Goal: Contribute content: Add original content to the website for others to see

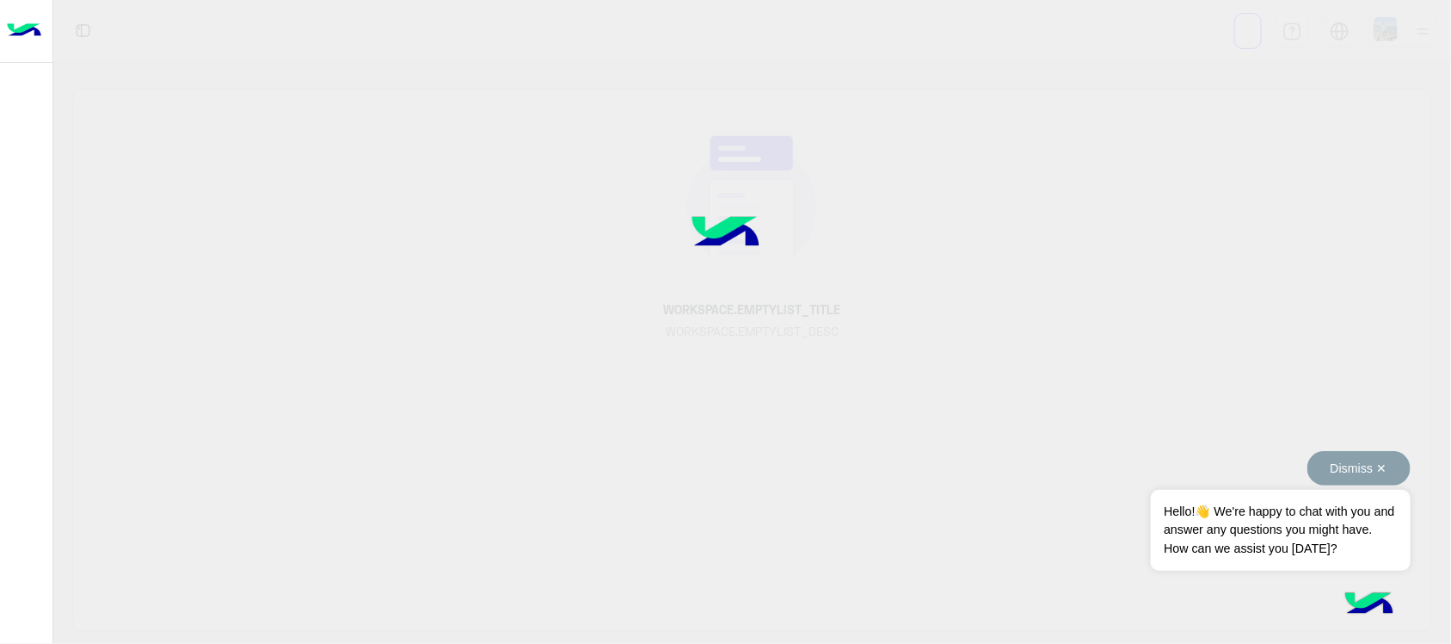
click at [1358, 465] on button "Dismiss ✕" at bounding box center [1359, 468] width 103 height 34
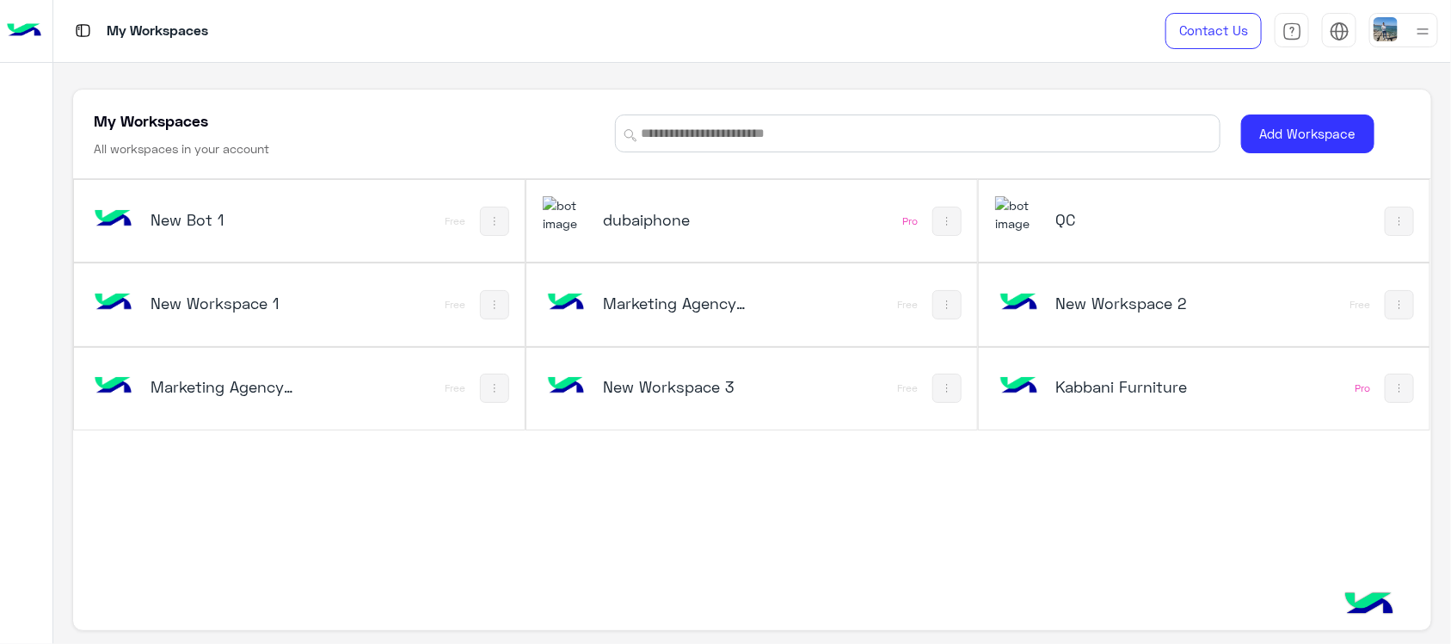
click at [1253, 208] on div "QC" at bounding box center [1204, 221] width 451 height 82
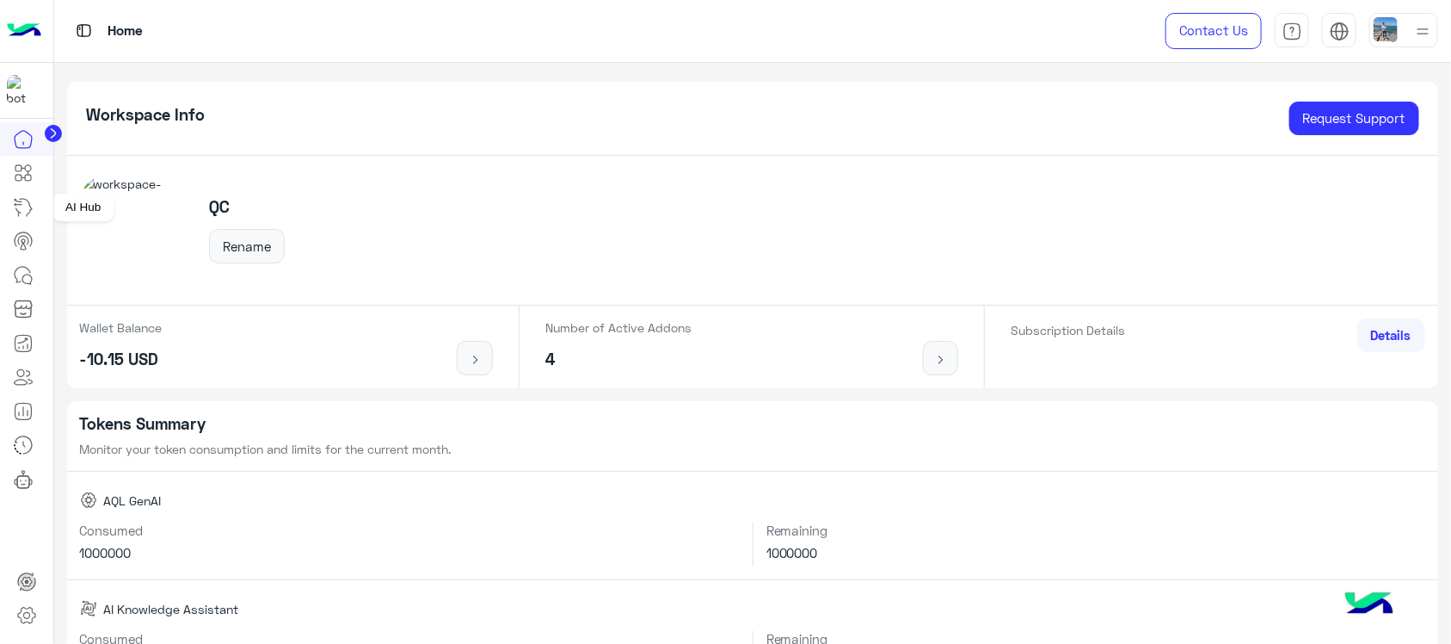
click at [26, 211] on icon at bounding box center [23, 207] width 21 height 21
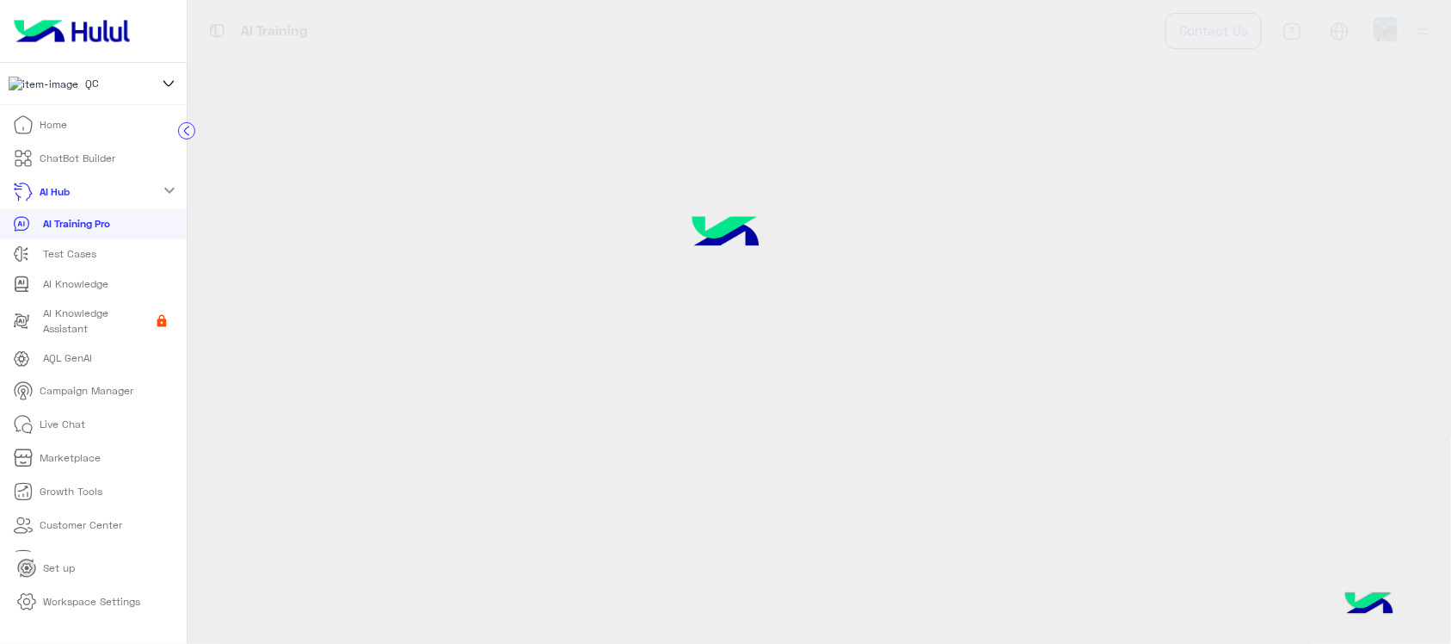
click at [74, 286] on p "AI Knowledge" at bounding box center [75, 283] width 65 height 15
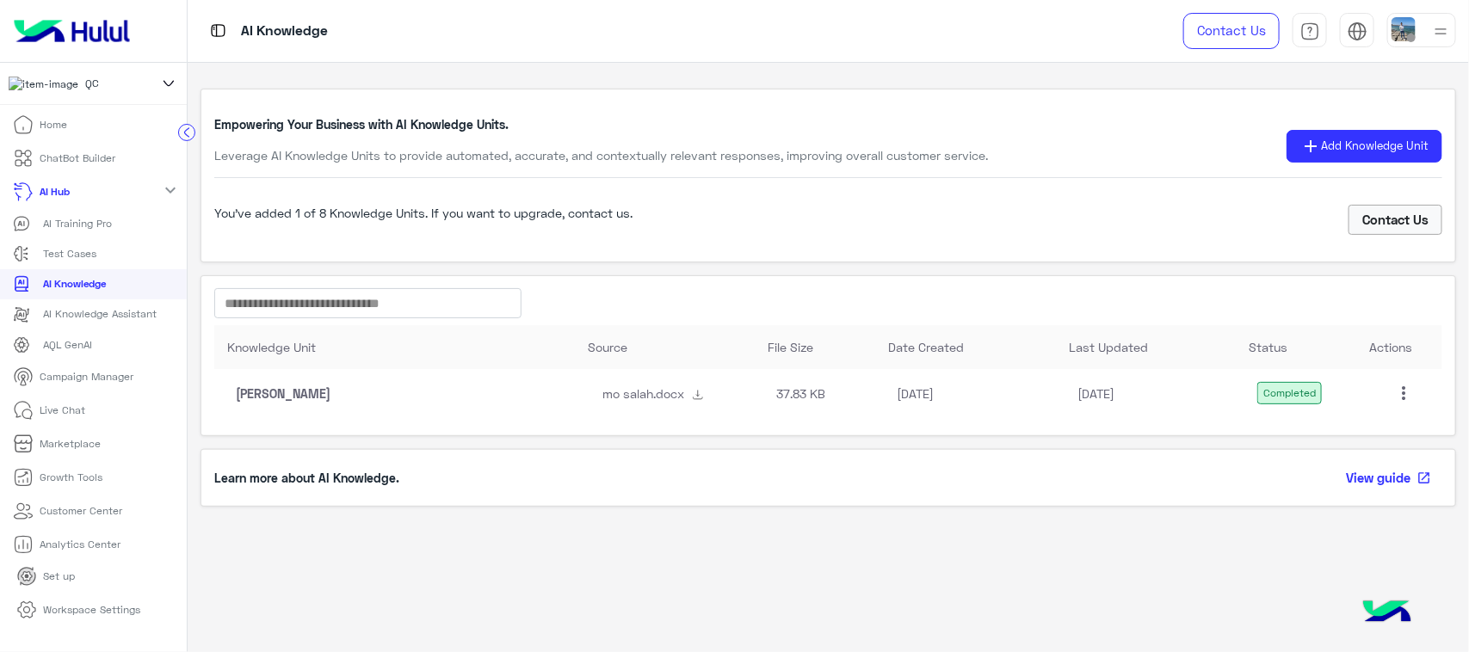
click at [185, 133] on icon at bounding box center [187, 132] width 4 height 9
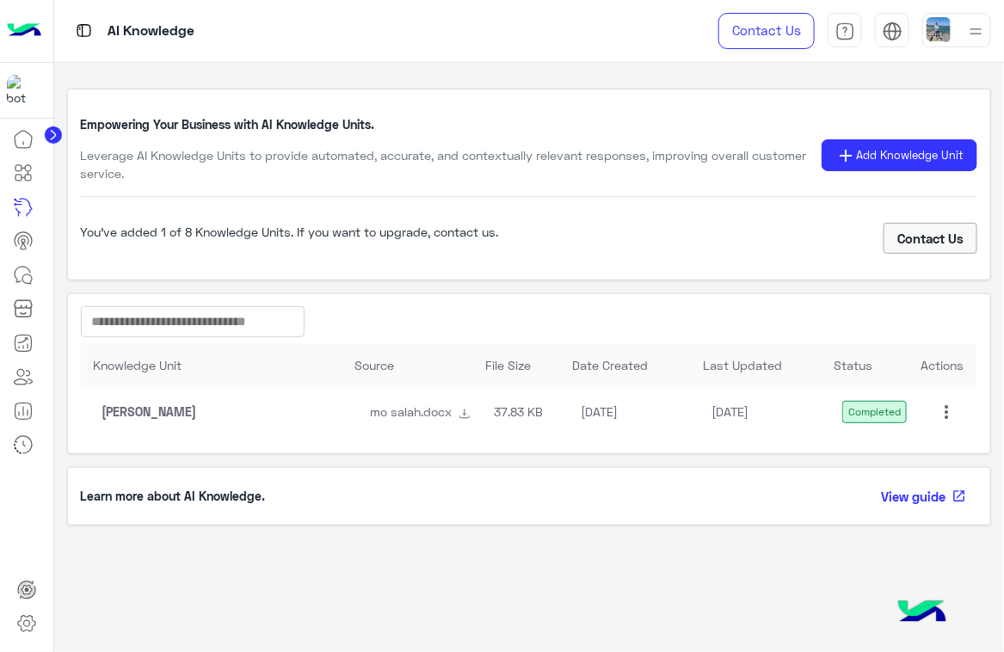
click at [962, 28] on div at bounding box center [956, 30] width 69 height 34
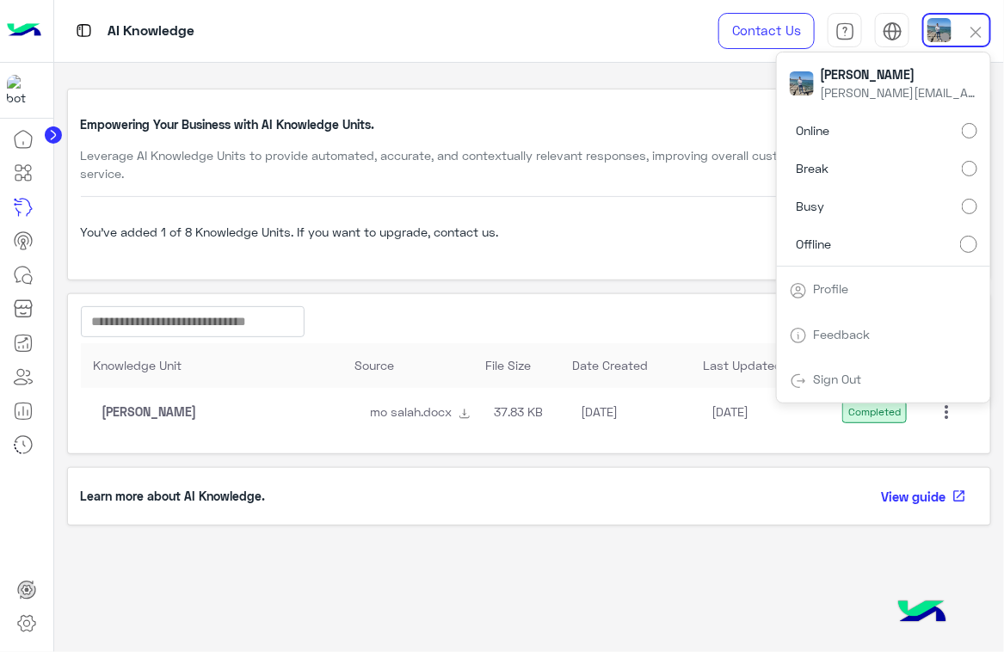
click at [835, 289] on link "Profile" at bounding box center [831, 288] width 35 height 15
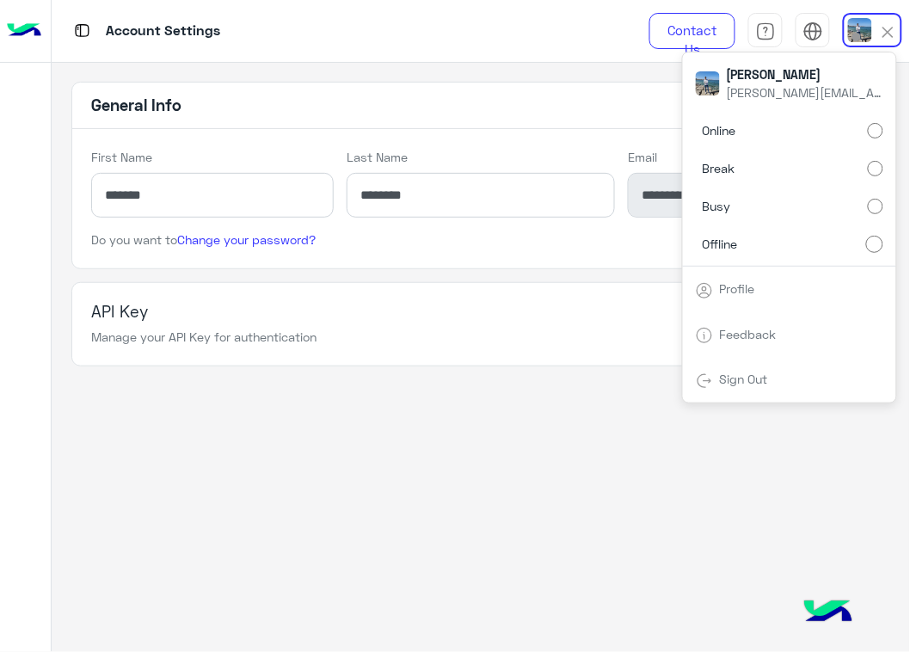
click at [491, 383] on app-account-settings-information "**********" at bounding box center [481, 358] width 859 height 590
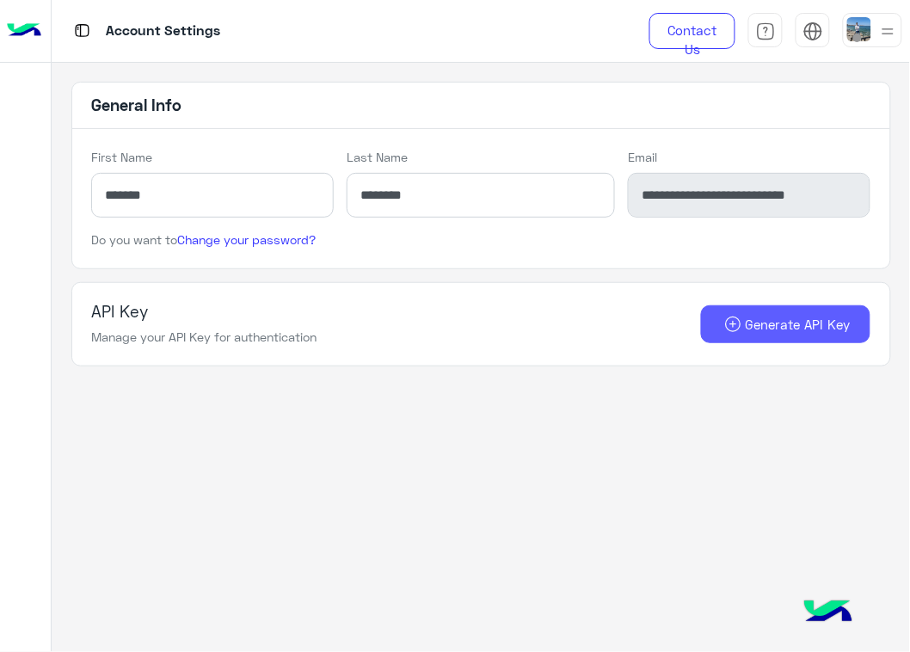
click at [762, 318] on button "Generate API Key" at bounding box center [786, 324] width 170 height 39
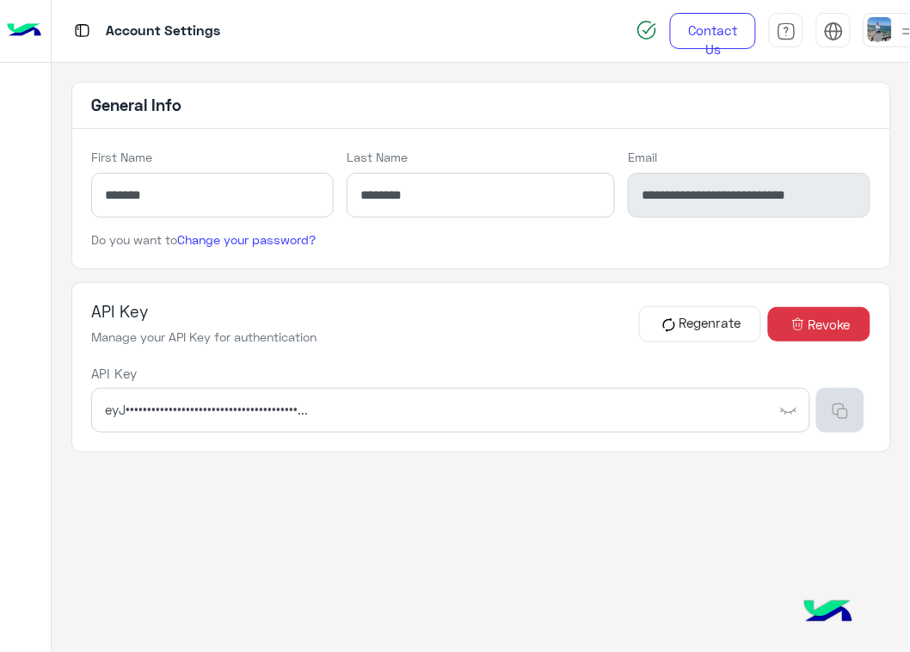
click at [841, 411] on img "button" at bounding box center [840, 411] width 17 height 17
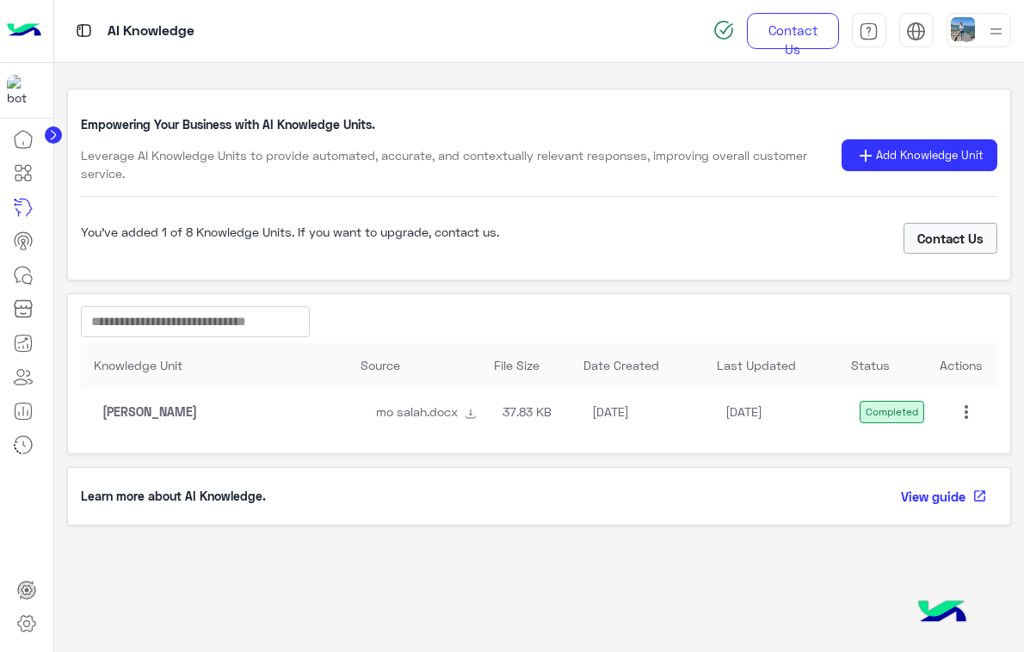
drag, startPoint x: 985, startPoint y: 413, endPoint x: 975, endPoint y: 414, distance: 10.4
click at [983, 413] on div "Mohamed Salah mo salah.docx 37.83 KB Aug 18 2025 Aug 18 2025 Completed more_vert" at bounding box center [539, 412] width 917 height 48
click at [966, 416] on mat-icon "more_vert" at bounding box center [966, 412] width 21 height 21
click at [931, 458] on button "Edit" at bounding box center [928, 450] width 96 height 41
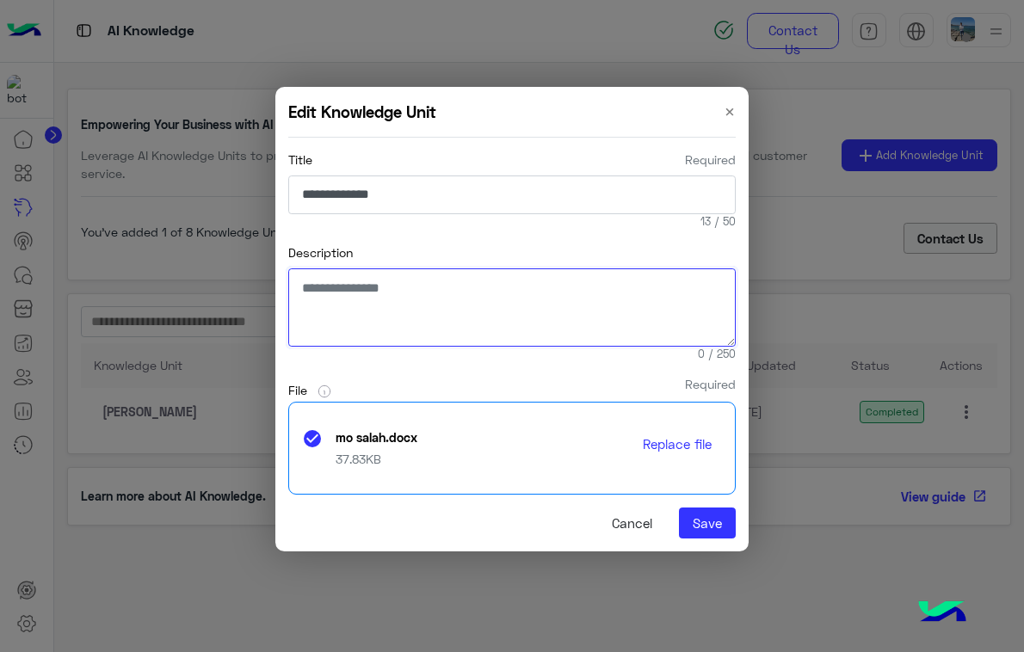
click at [443, 301] on textarea "Description" at bounding box center [511, 307] width 447 height 78
type textarea "****"
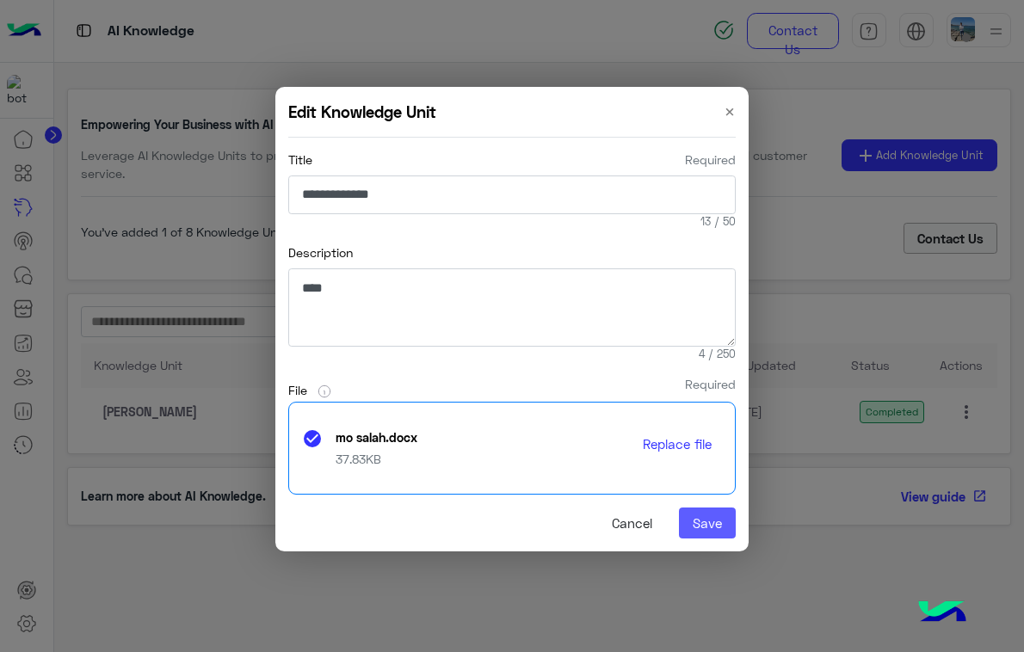
click at [721, 538] on button "Save" at bounding box center [707, 523] width 57 height 31
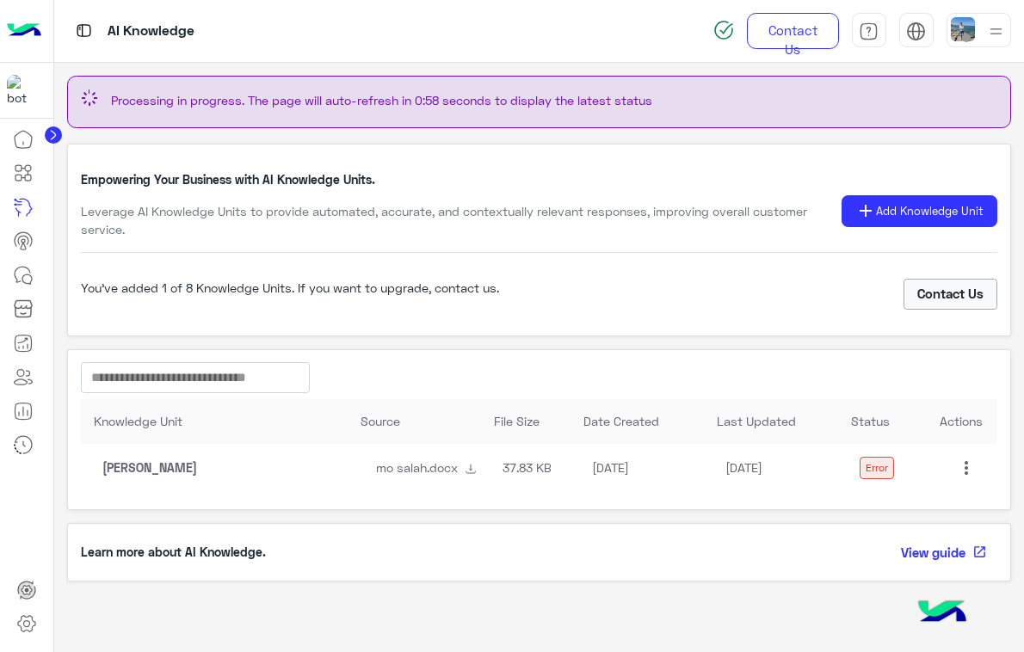
click at [965, 473] on mat-icon "more_vert" at bounding box center [966, 468] width 21 height 21
click at [935, 508] on button "Edit" at bounding box center [928, 506] width 96 height 41
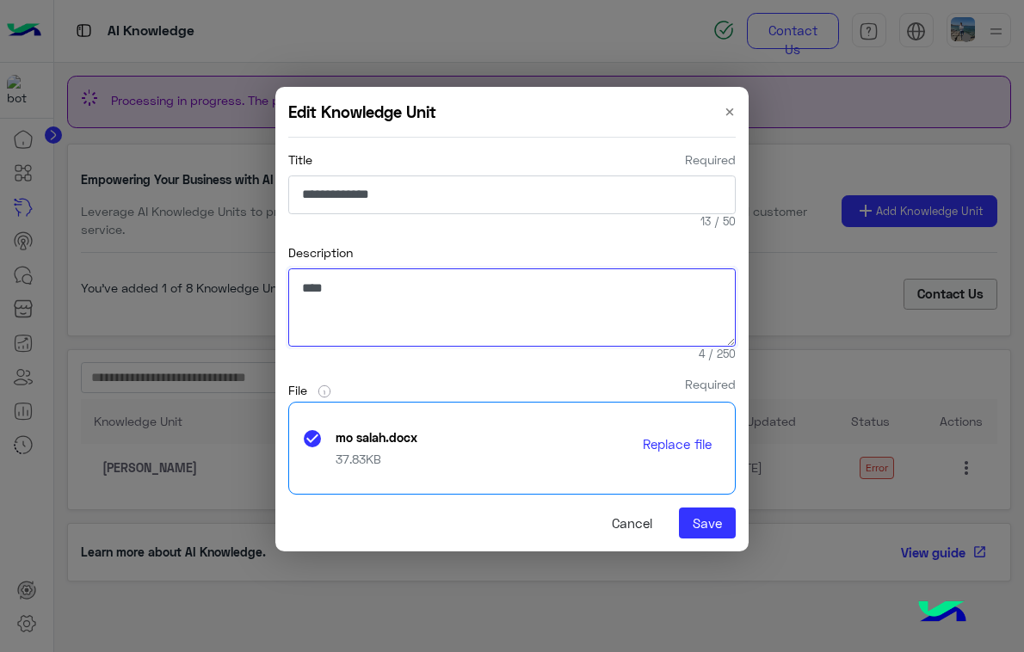
click at [509, 316] on textarea "****" at bounding box center [511, 307] width 447 height 78
type textarea "*****"
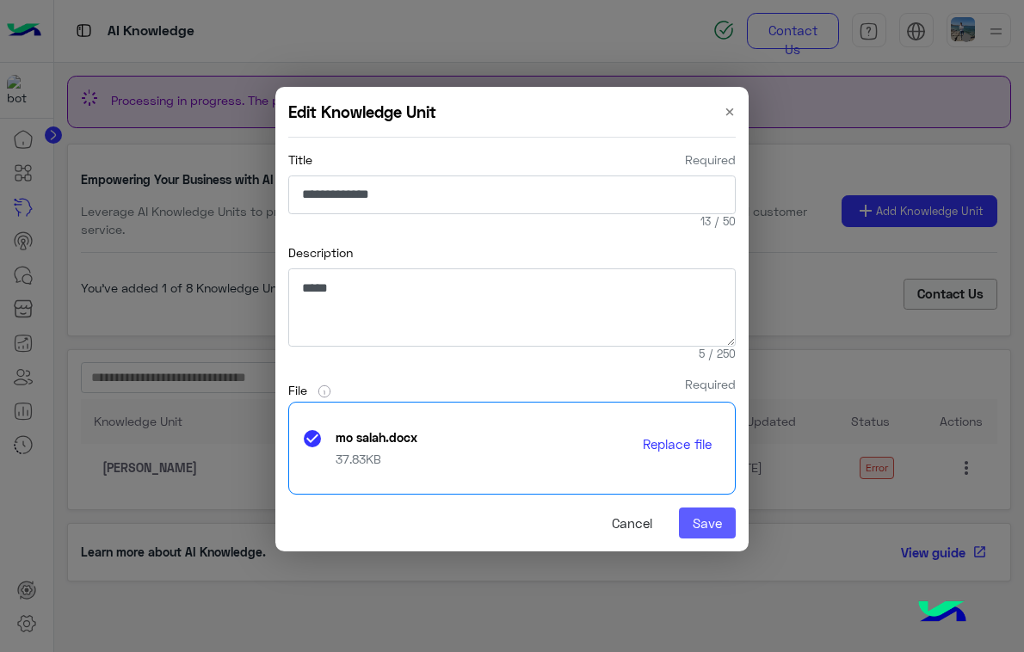
click at [699, 517] on button "Save" at bounding box center [707, 523] width 57 height 31
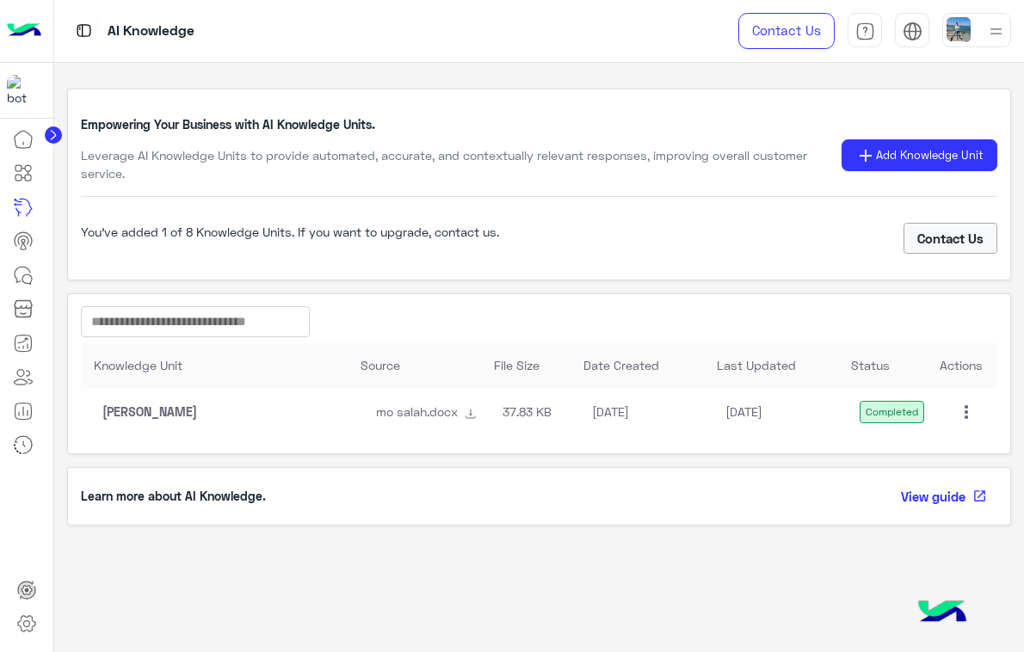
click at [252, 305] on div "Knowledge Unit Source File Size Date Created Last Updated Status Actions Mohame…" at bounding box center [539, 373] width 945 height 161
click at [250, 320] on input at bounding box center [195, 321] width 229 height 31
type input "*"
click at [416, 552] on app-qna-knowledge "Empowering Your Business with AI Knowledge Units. Leverage AI Knowledge Units t…" at bounding box center [539, 358] width 970 height 590
click at [857, 160] on span "add" at bounding box center [865, 155] width 21 height 21
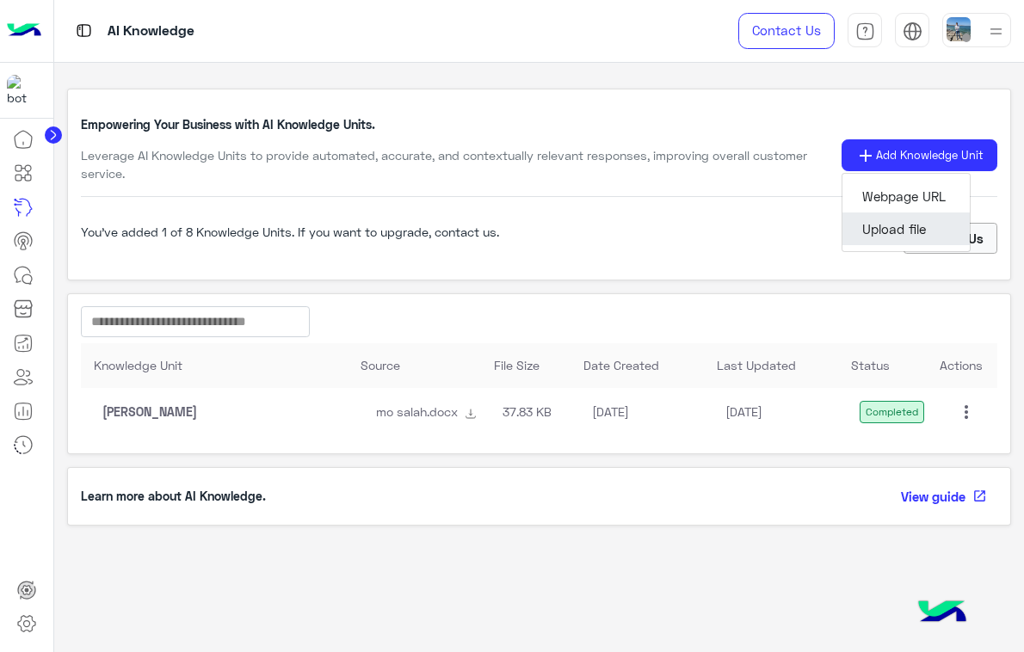
click at [874, 221] on button "Upload file" at bounding box center [905, 229] width 127 height 33
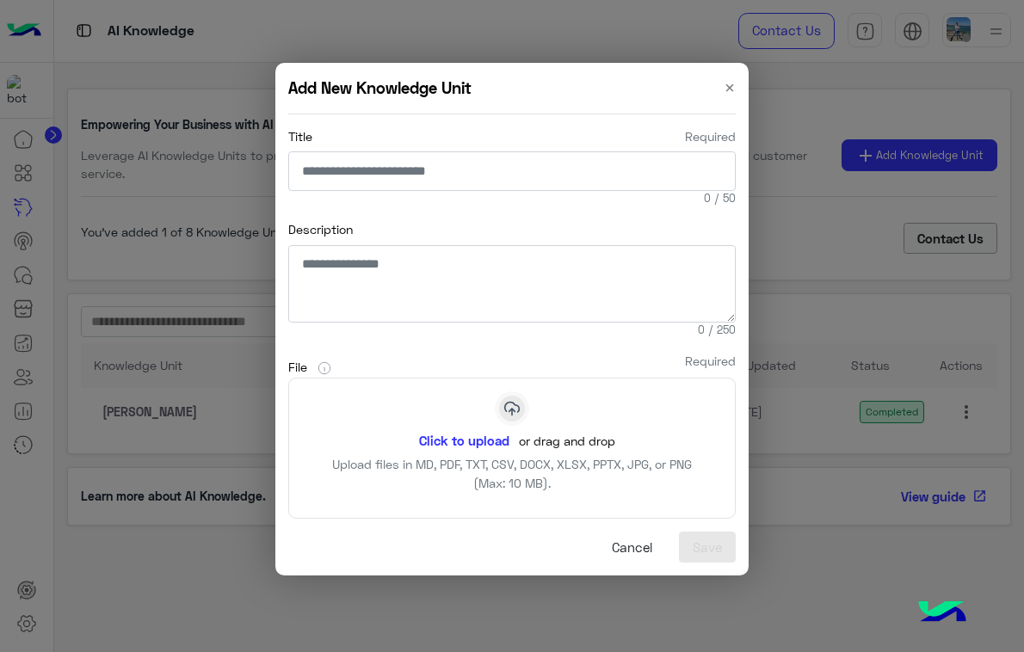
click at [465, 444] on button "Click to upload" at bounding box center [464, 440] width 110 height 29
click at [486, 444] on button "Click to upload" at bounding box center [464, 440] width 110 height 29
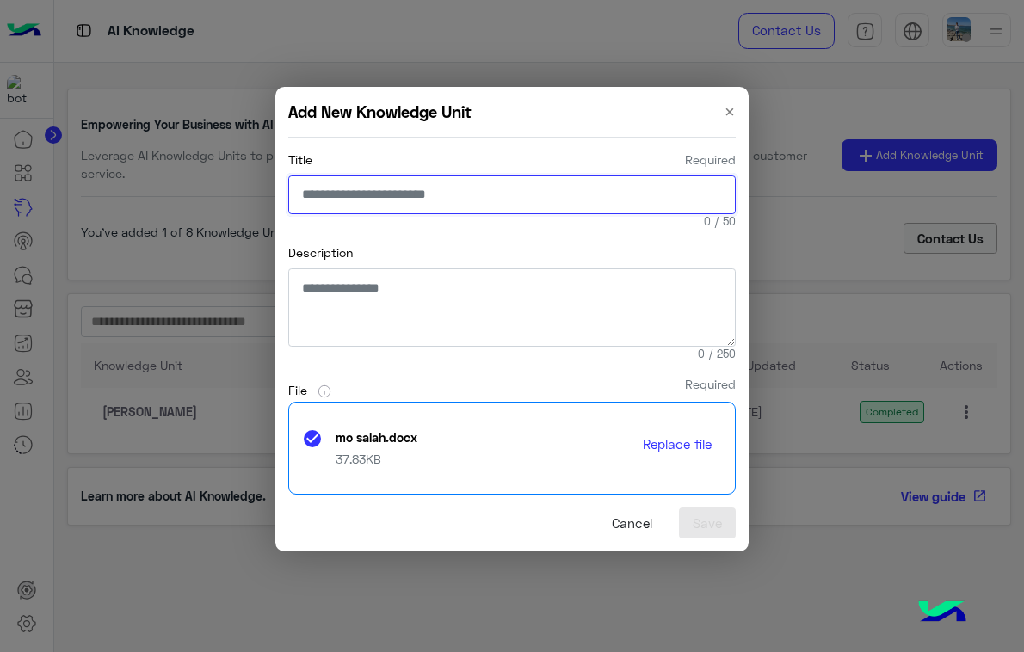
click at [450, 200] on input "Title Required" at bounding box center [511, 196] width 447 height 40
click at [731, 120] on span "×" at bounding box center [730, 111] width 12 height 23
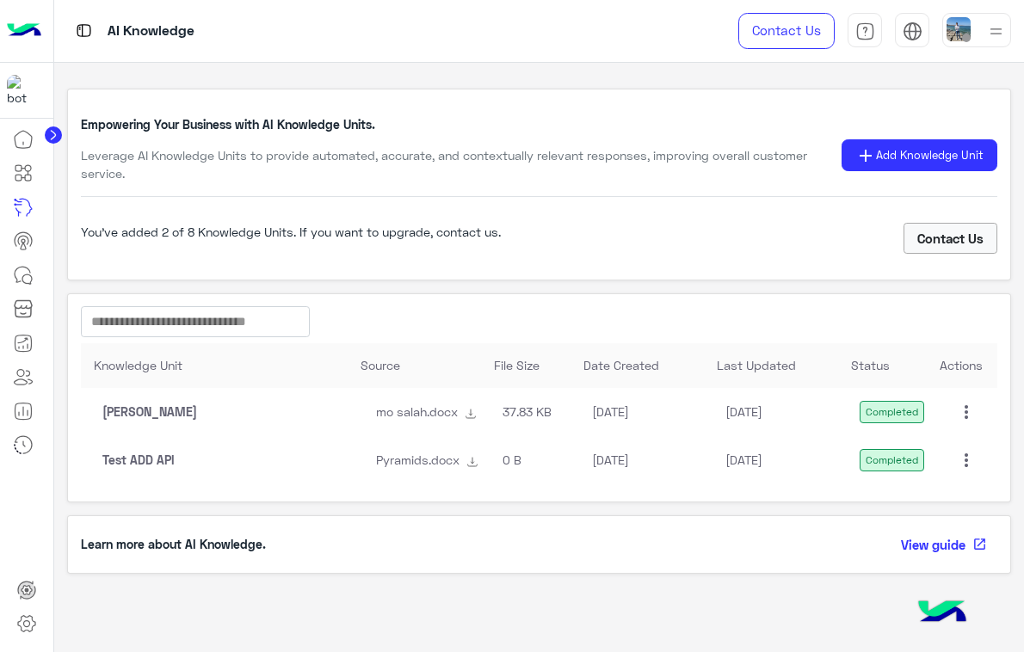
click at [977, 454] on span "more_vert" at bounding box center [966, 460] width 36 height 21
click at [970, 465] on mat-icon "more_vert" at bounding box center [966, 460] width 21 height 21
click at [935, 492] on button "Edit" at bounding box center [928, 498] width 96 height 41
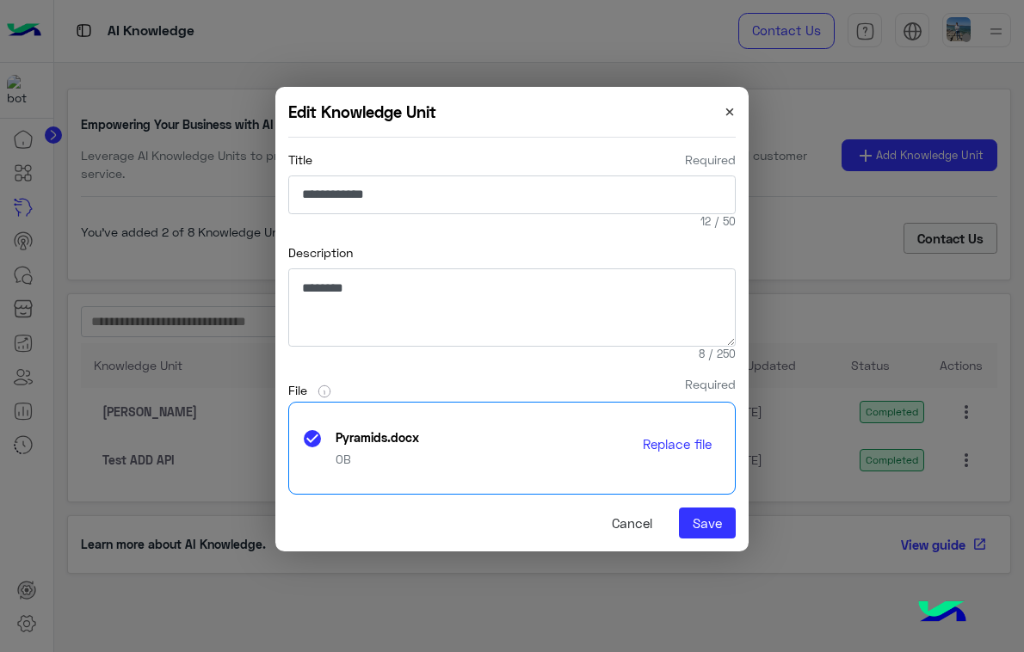
click at [732, 114] on span "×" at bounding box center [730, 111] width 12 height 23
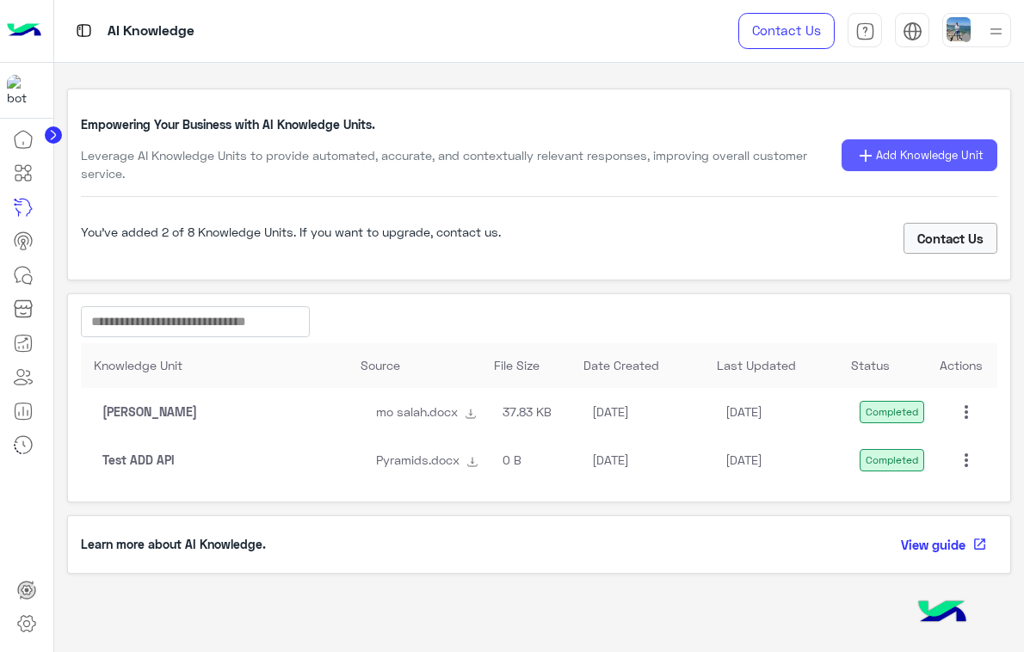
click at [884, 166] on button "add Add Knowledge Unit" at bounding box center [919, 155] width 156 height 32
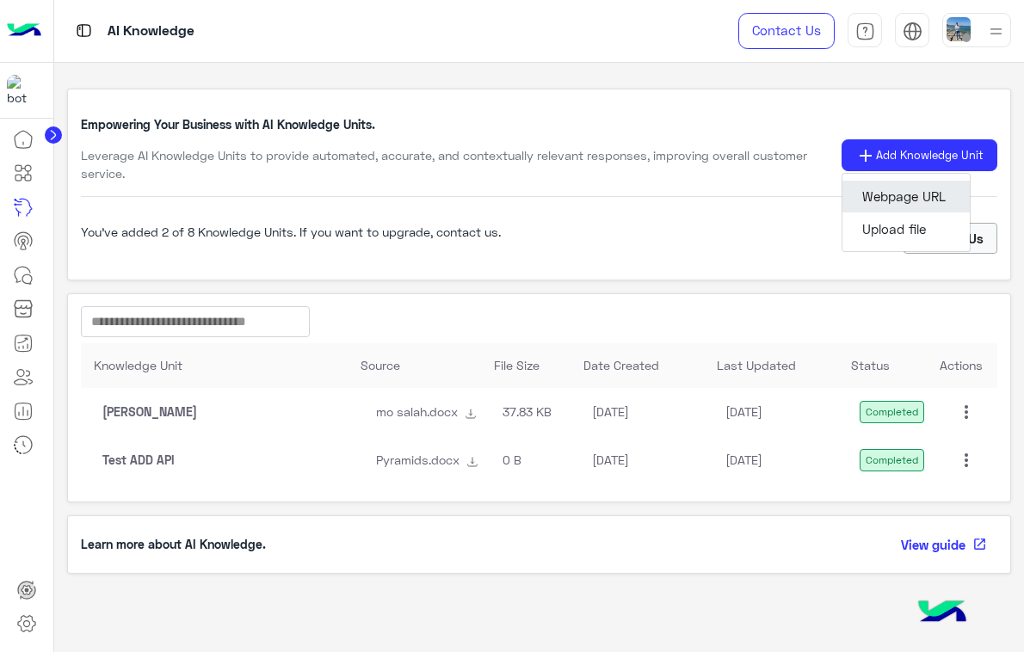
click at [929, 188] on button "Webpage URL" at bounding box center [905, 197] width 127 height 33
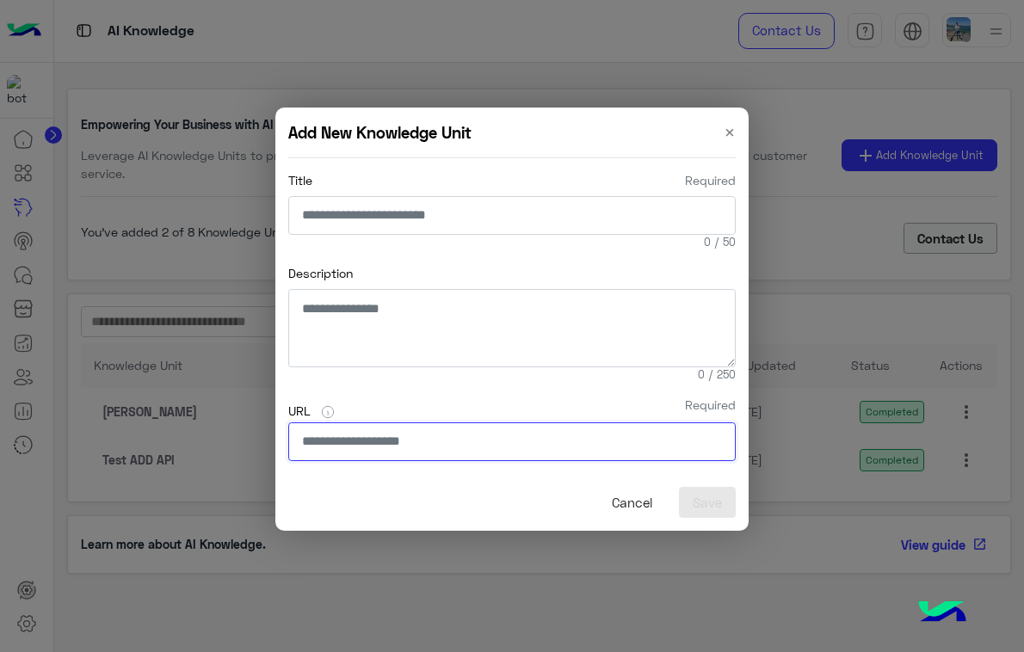
click at [495, 447] on input "URL Required" at bounding box center [511, 442] width 447 height 40
paste input "**********"
type input "**********"
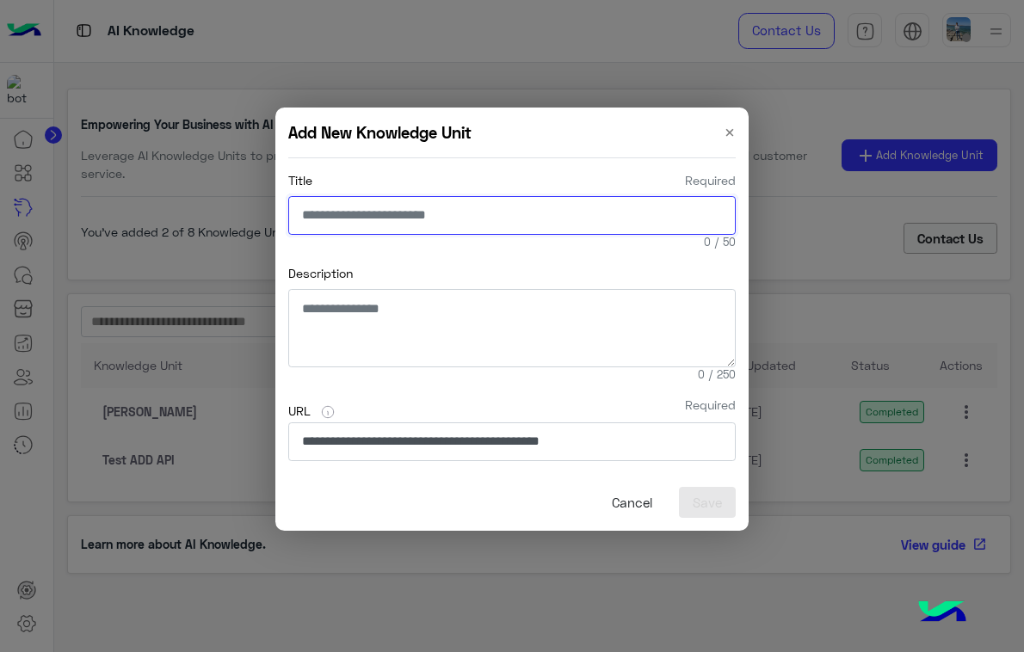
click at [431, 209] on input "Title Required" at bounding box center [511, 216] width 447 height 40
type input "********"
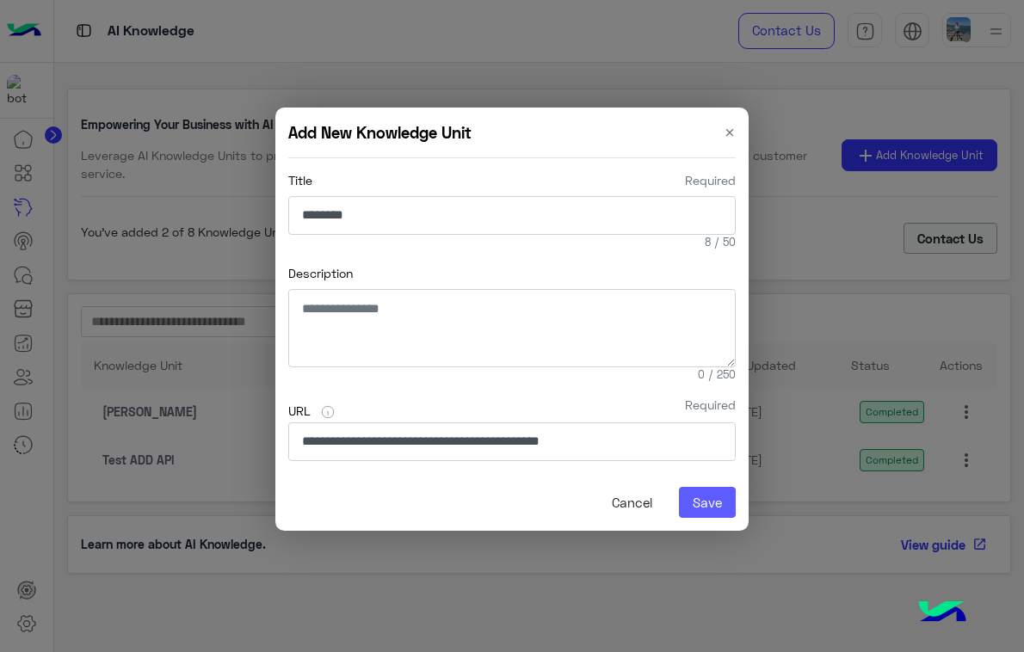
click at [719, 506] on button "Save" at bounding box center [707, 502] width 57 height 31
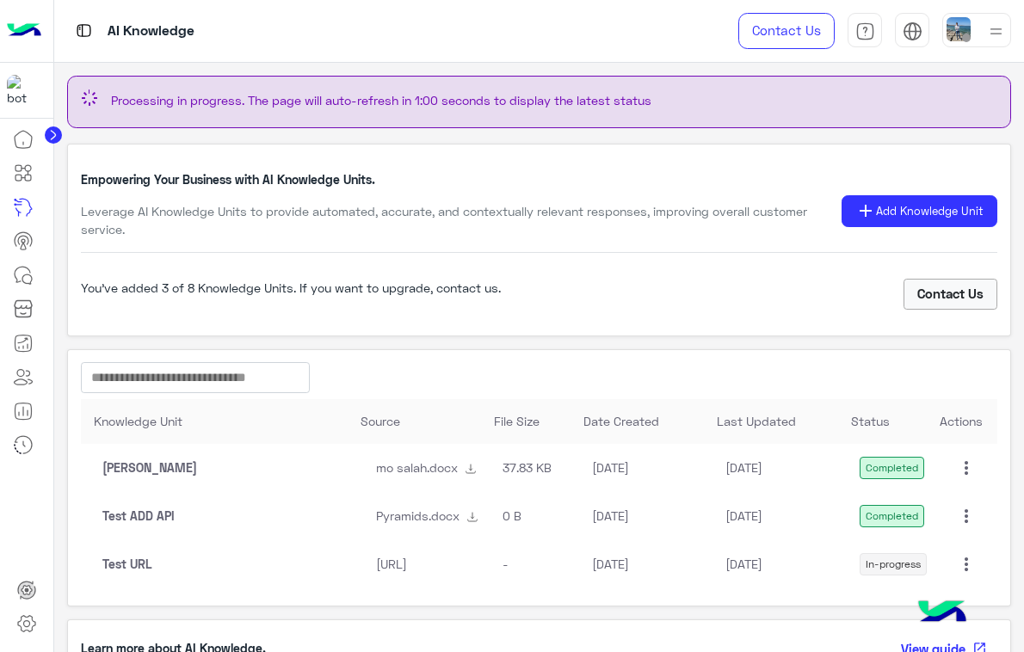
scroll to position [71, 0]
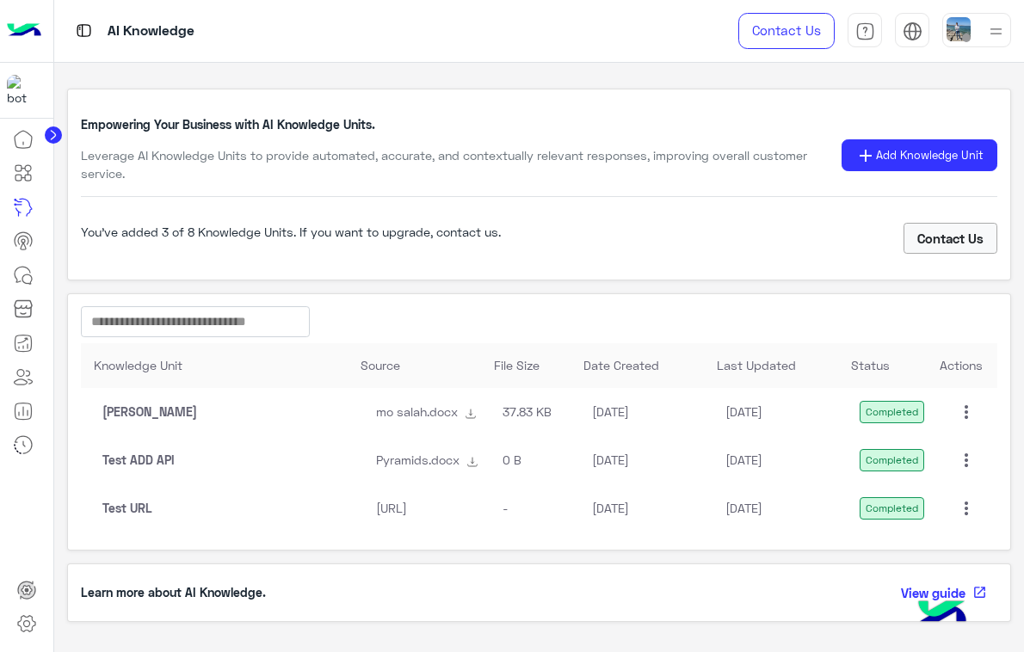
click at [966, 515] on mat-icon "more_vert" at bounding box center [966, 508] width 21 height 21
click at [938, 400] on button "Edit" at bounding box center [923, 389] width 96 height 41
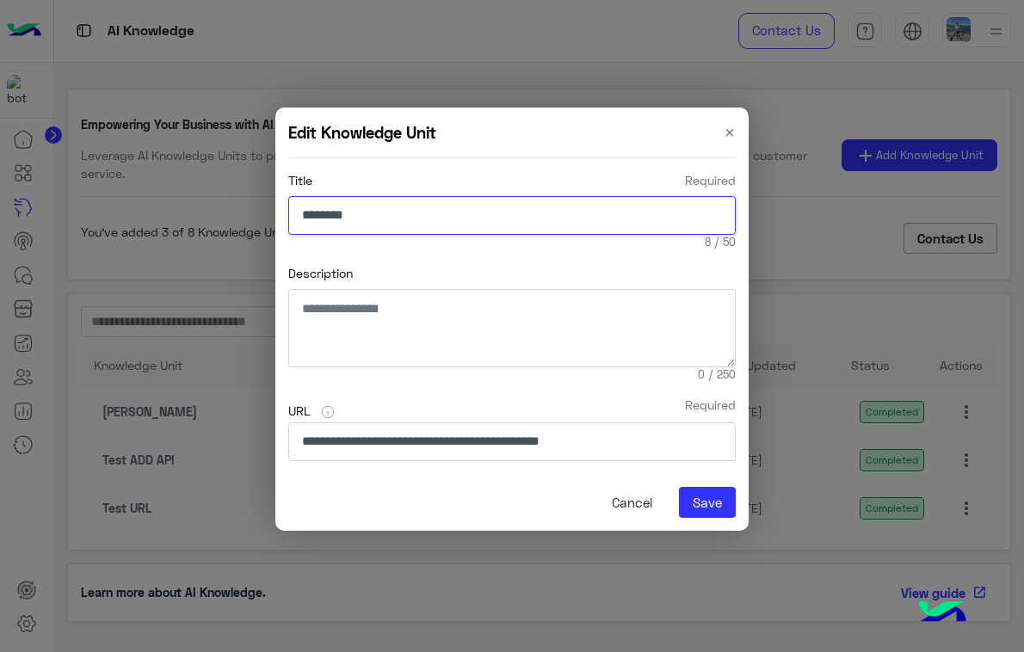
click at [536, 209] on input "********" at bounding box center [511, 216] width 447 height 40
type input "*********"
click at [717, 497] on button "Save" at bounding box center [707, 502] width 57 height 31
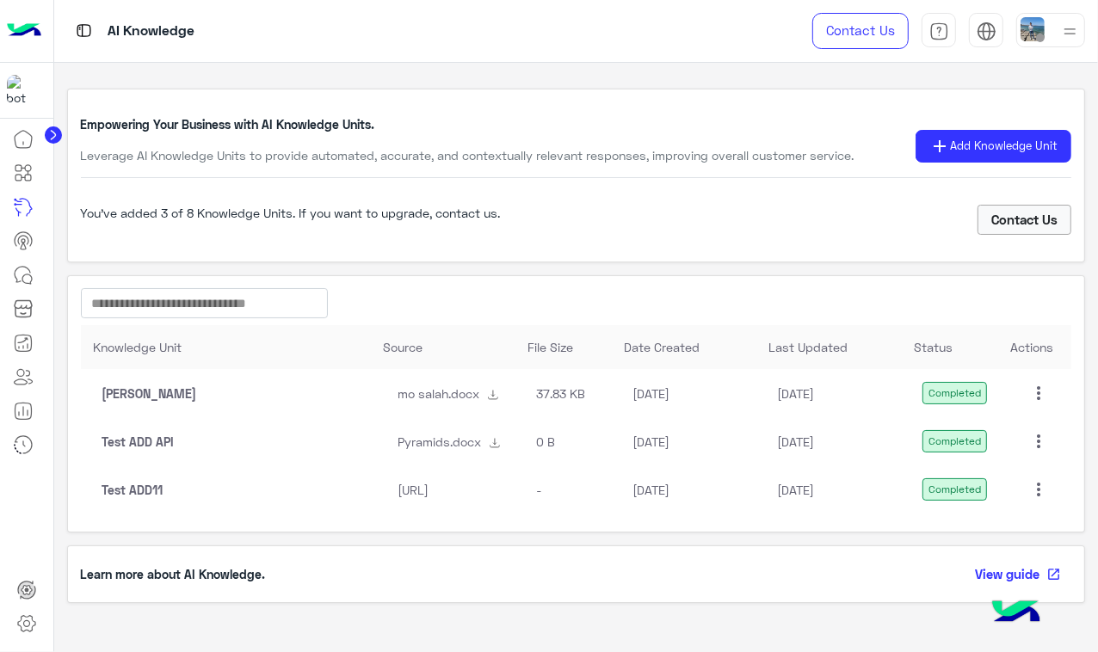
scroll to position [18, 0]
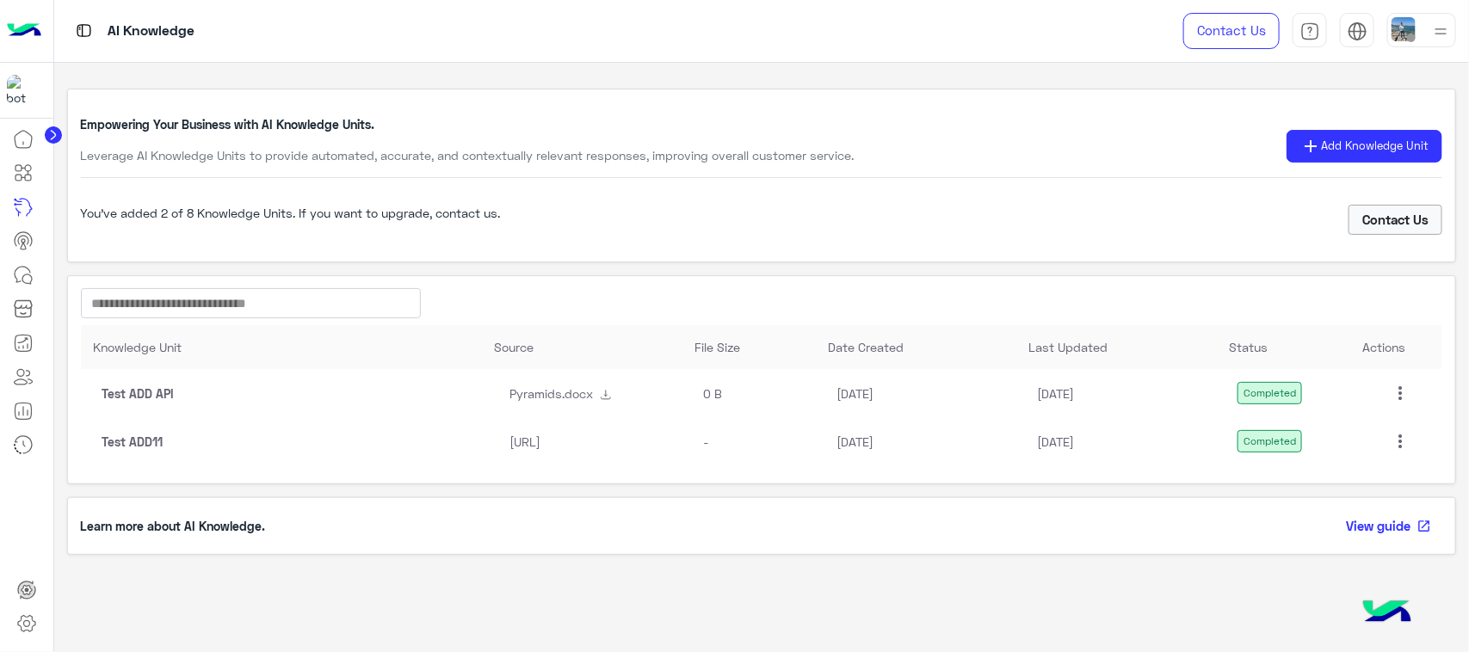
click at [1097, 163] on div "Empowering Your Business with AI Knowledge Units. Leverage AI Knowledge Units t…" at bounding box center [762, 146] width 1362 height 63
click at [1097, 145] on span "Add Knowledge Unit" at bounding box center [1375, 146] width 108 height 17
click at [1097, 217] on button "Upload file" at bounding box center [1350, 219] width 127 height 33
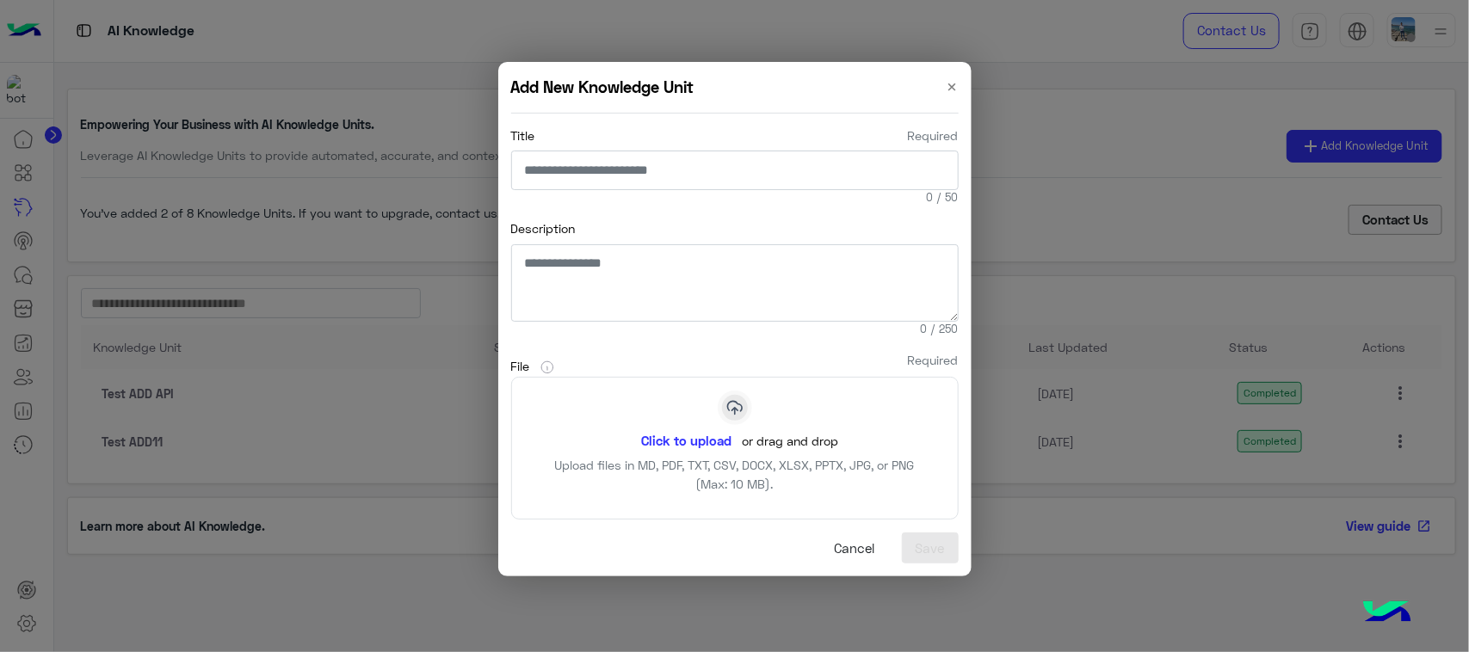
click at [837, 551] on button "Cancel" at bounding box center [855, 548] width 68 height 31
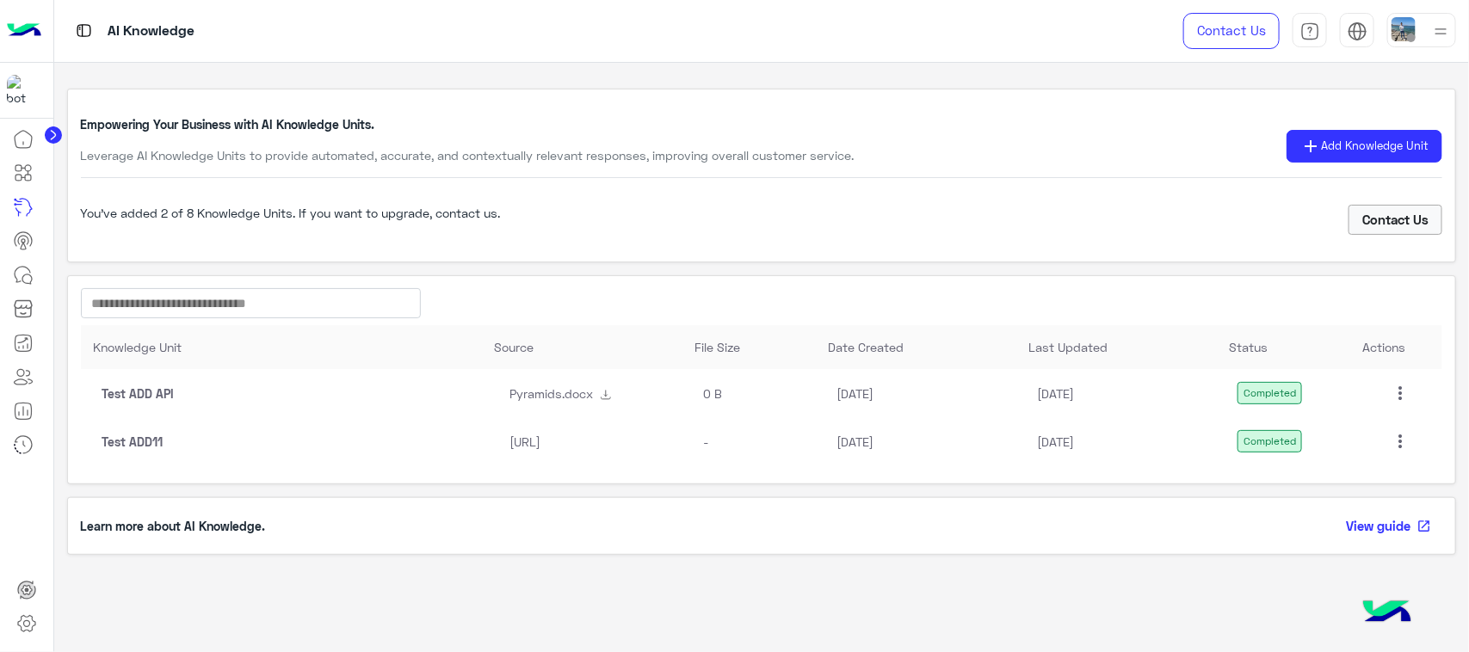
click at [416, 263] on div "Empowering Your Business with AI Knowledge Units. Leverage AI Knowledge Units t…" at bounding box center [761, 316] width 1415 height 506
click at [615, 273] on div "Empowering Your Business with AI Knowledge Units. Leverage AI Knowledge Units t…" at bounding box center [761, 316] width 1415 height 506
click at [612, 400] on img at bounding box center [606, 395] width 14 height 14
drag, startPoint x: 942, startPoint y: 71, endPoint x: 876, endPoint y: 186, distance: 133.0
click at [876, 186] on div "Empowering Your Business with AI Knowledge Units. Leverage AI Knowledge Units t…" at bounding box center [761, 176] width 1389 height 174
